Goal: Task Accomplishment & Management: Use online tool/utility

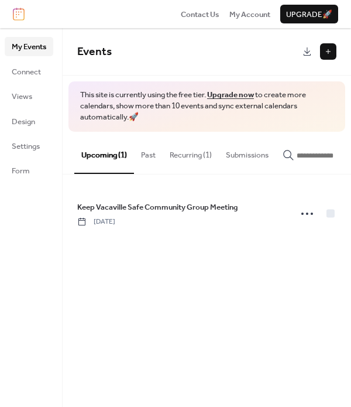
click at [188, 159] on button "Recurring (1)" at bounding box center [191, 152] width 56 height 41
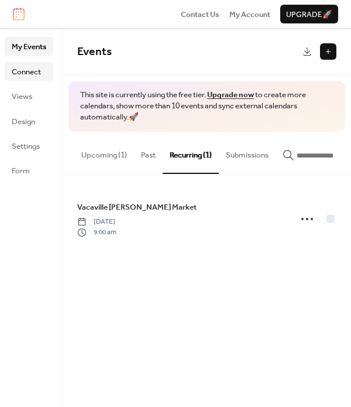
click at [36, 70] on span "Connect" at bounding box center [26, 72] width 29 height 12
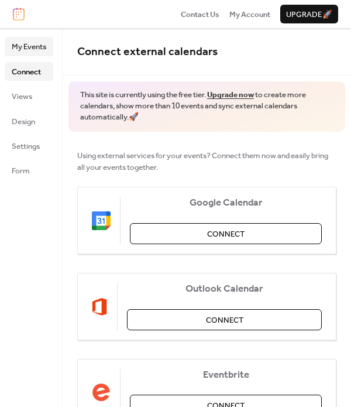
click at [32, 43] on span "My Events" at bounding box center [29, 47] width 35 height 12
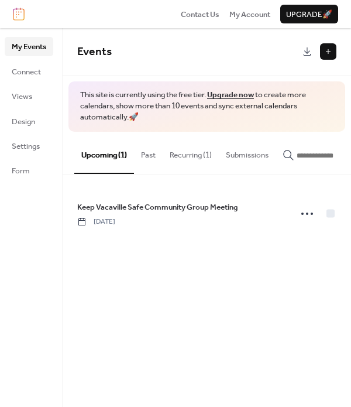
click at [329, 45] on button at bounding box center [328, 51] width 16 height 16
